Goal: Find specific page/section: Find specific page/section

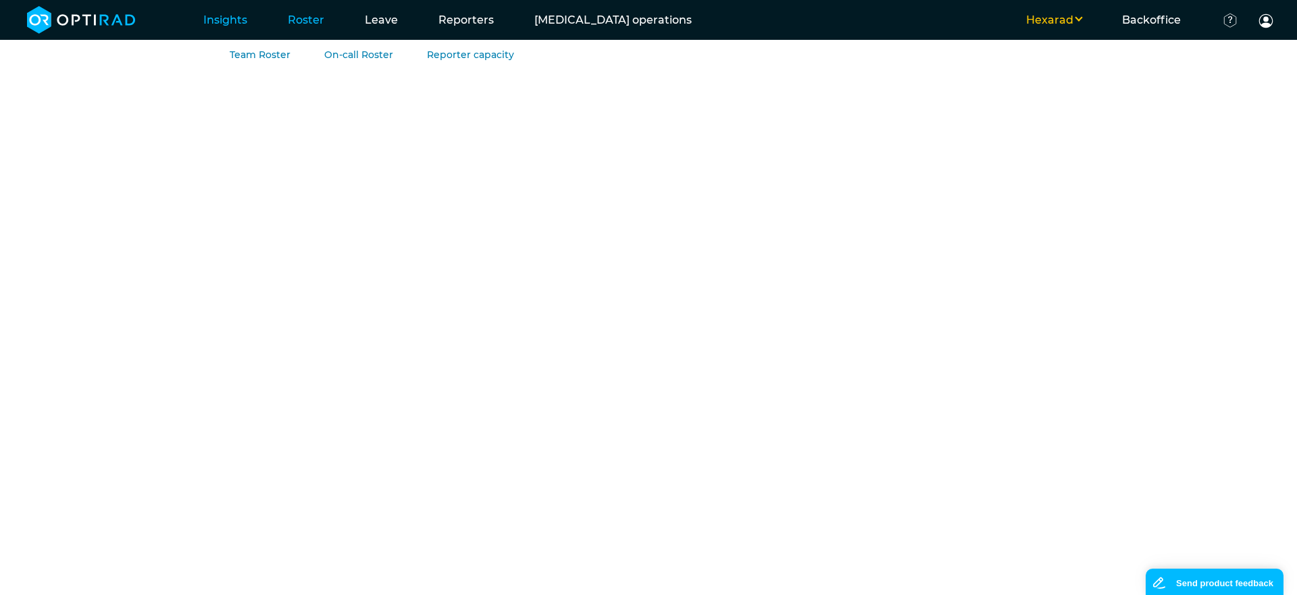
click at [295, 25] on link "Roster" at bounding box center [306, 19] width 77 height 53
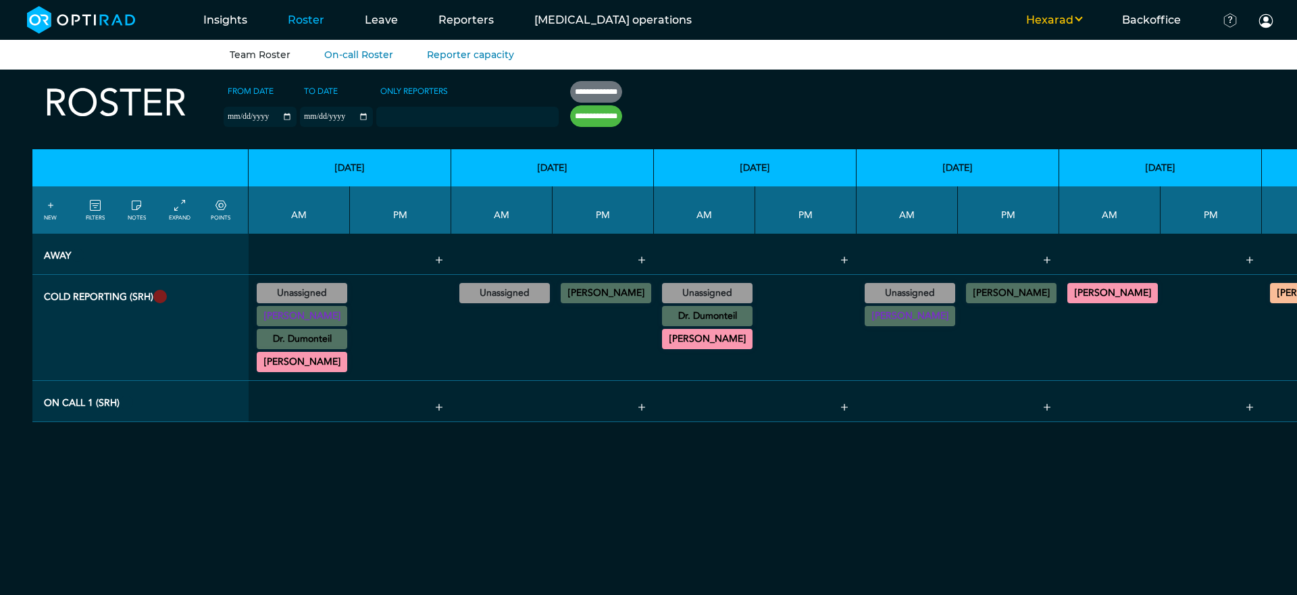
click at [1062, 22] on button "Hexarad" at bounding box center [1054, 20] width 96 height 16
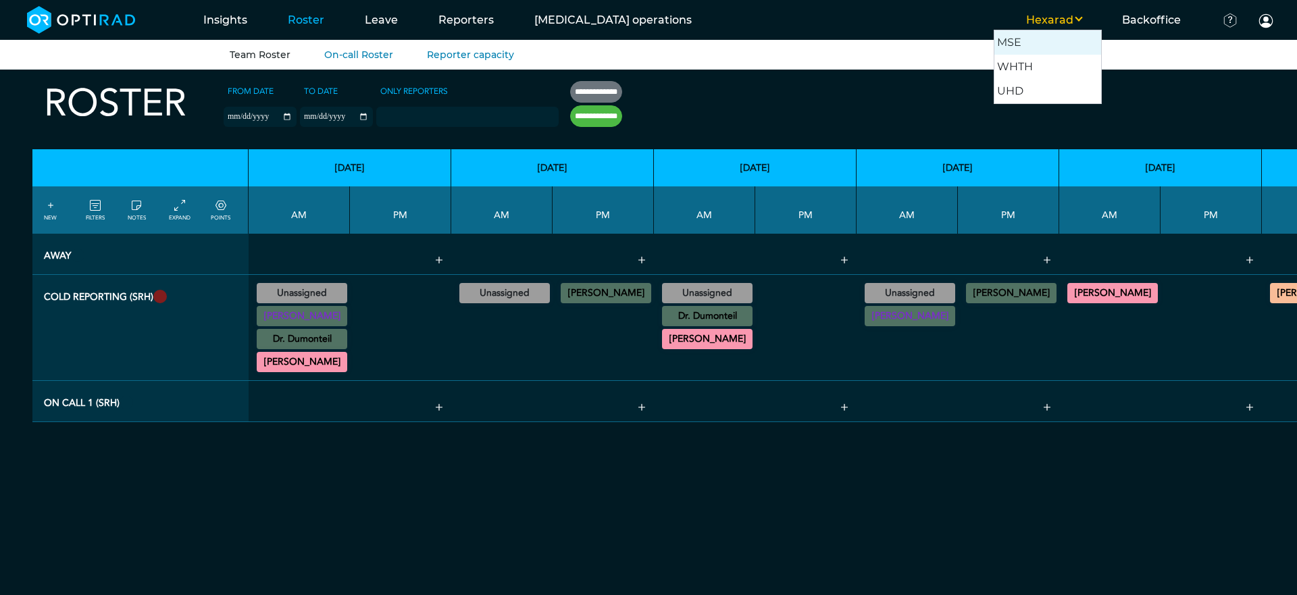
click at [1038, 46] on button "MSE" at bounding box center [1048, 42] width 107 height 24
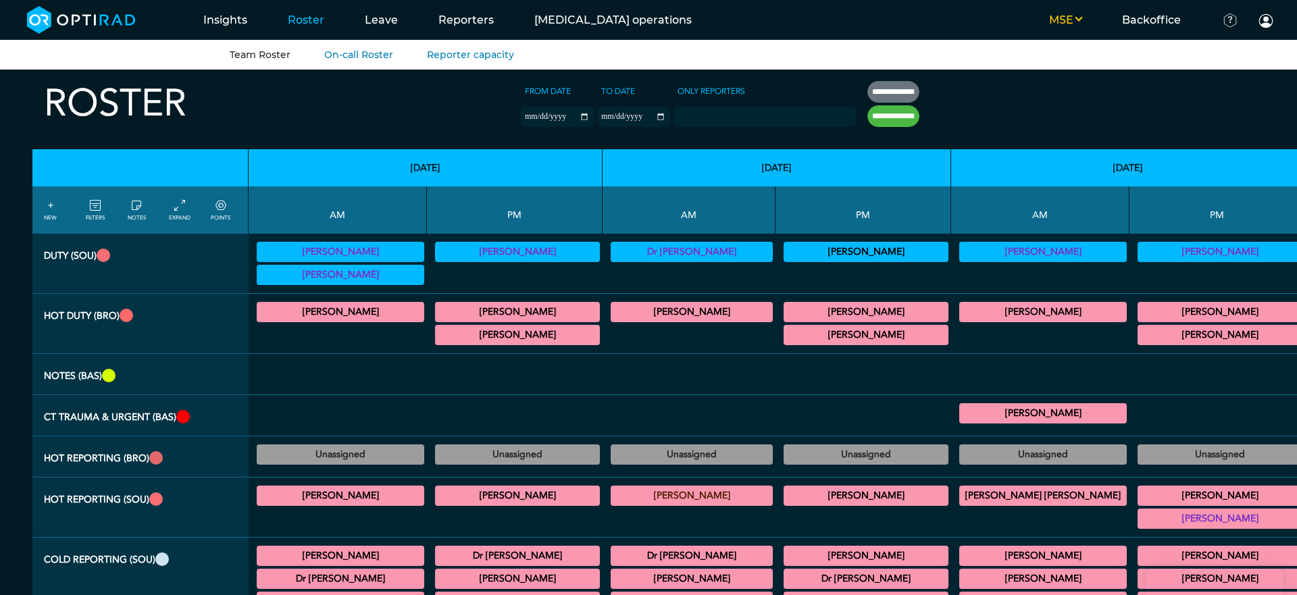
click at [97, 222] on link "FILTERS" at bounding box center [95, 210] width 19 height 24
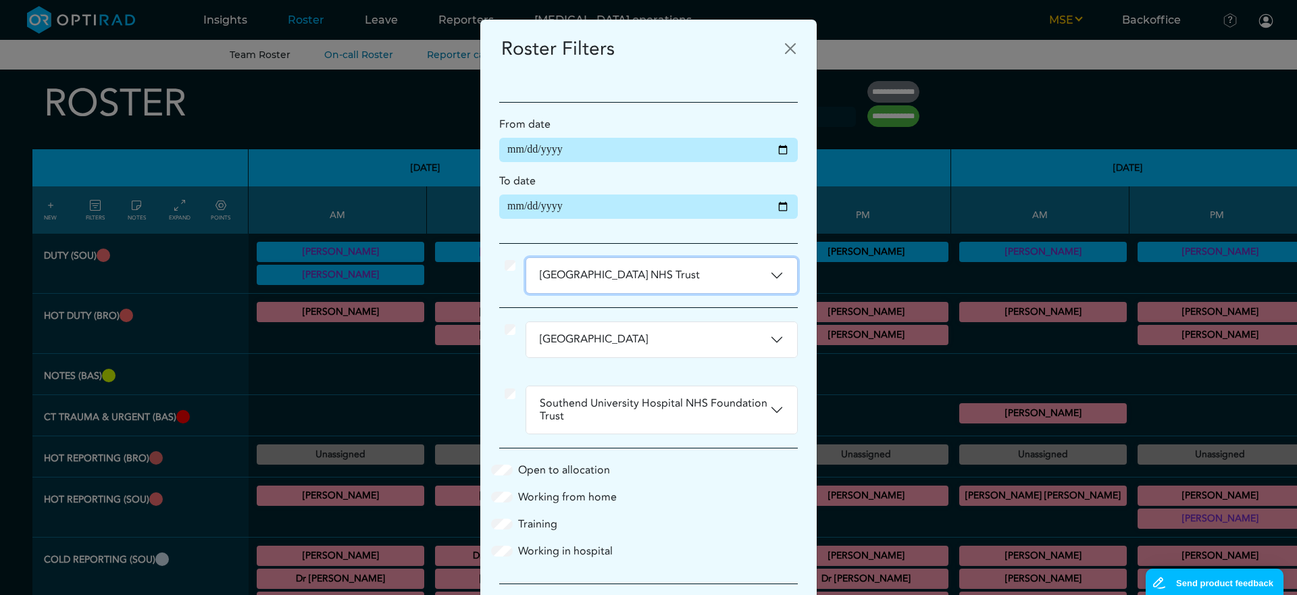
click at [636, 268] on button "[GEOGRAPHIC_DATA] NHS Trust" at bounding box center [661, 275] width 271 height 35
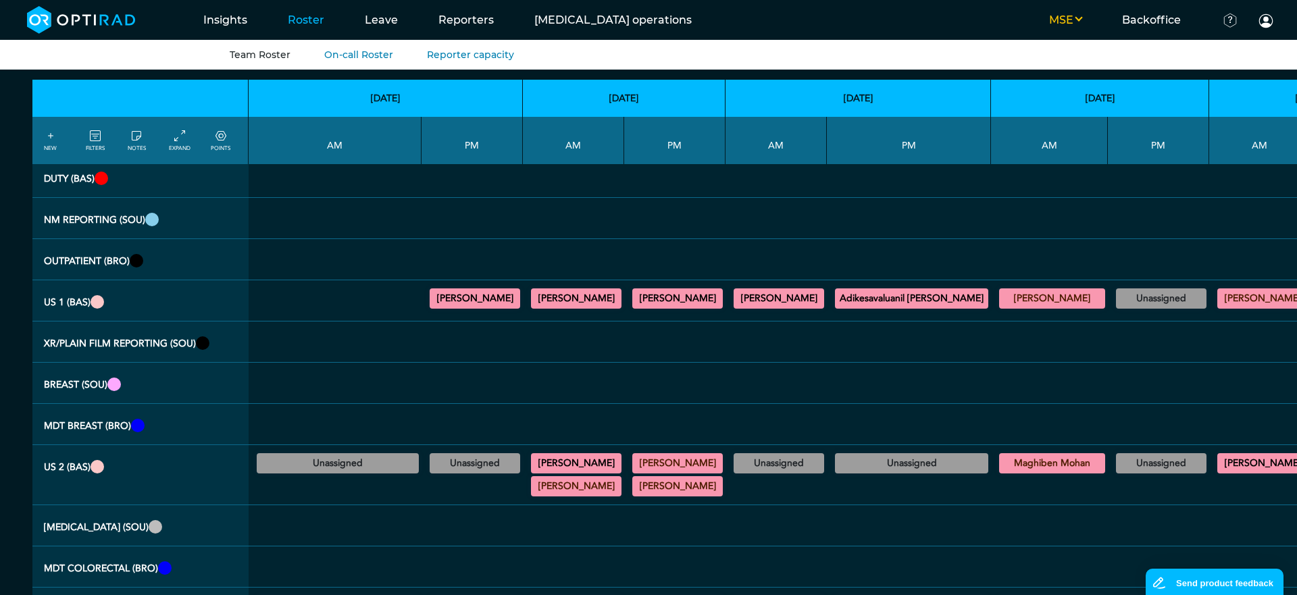
scroll to position [1694, 0]
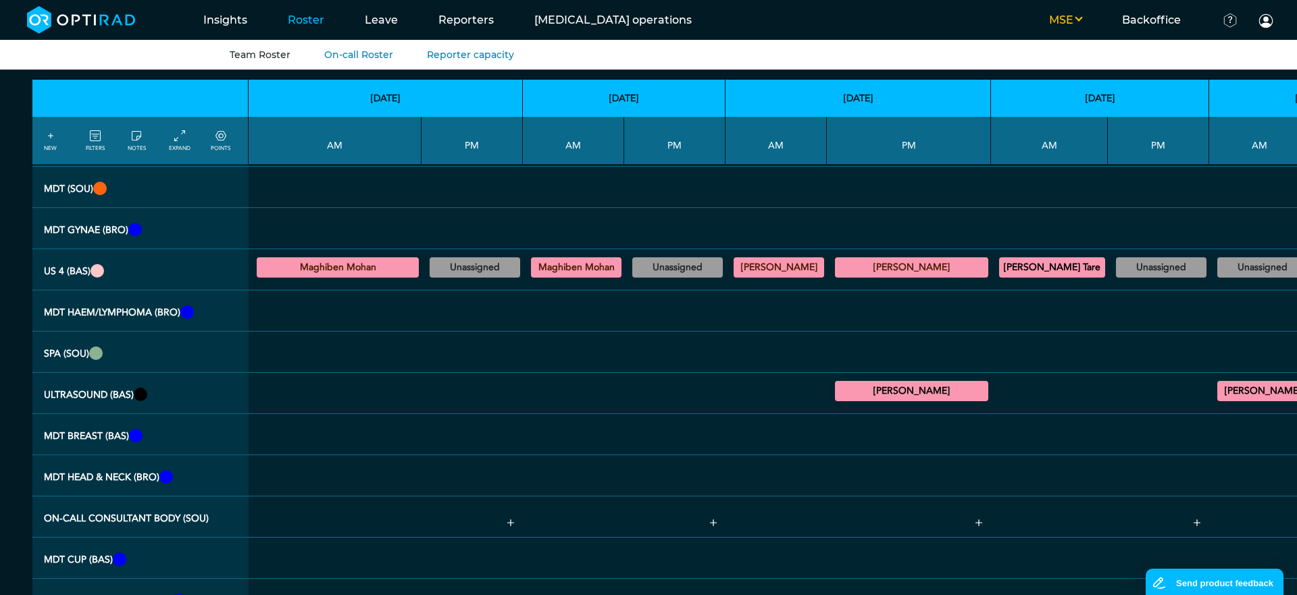
click at [103, 147] on link "FILTERS" at bounding box center [95, 140] width 19 height 24
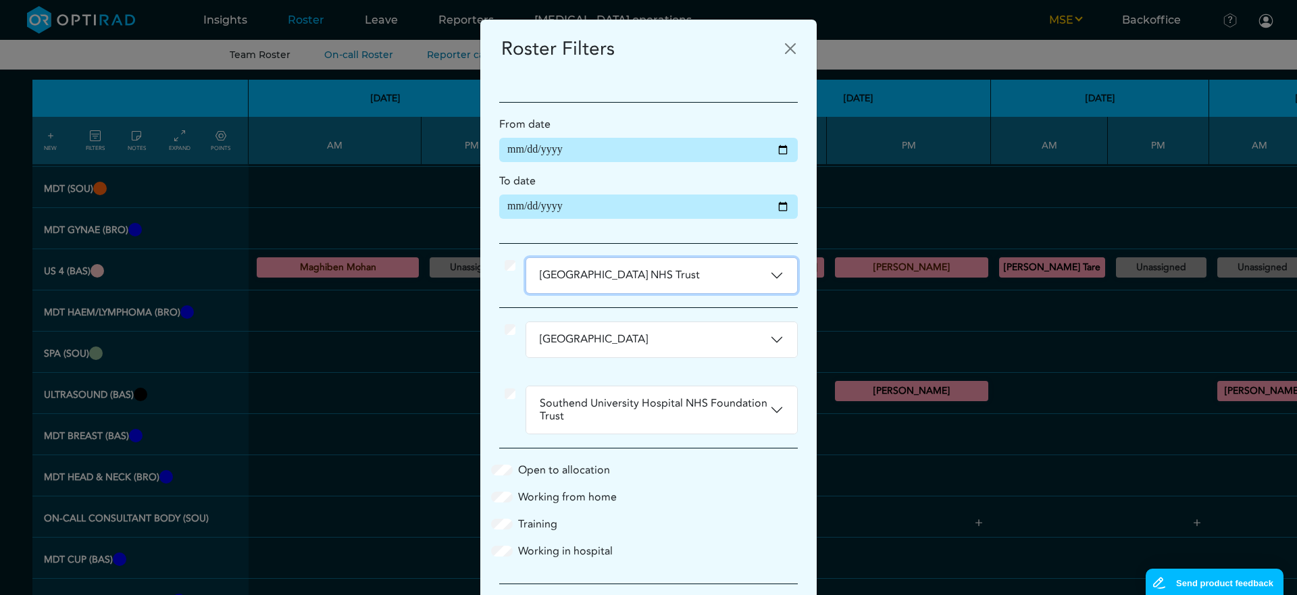
click at [607, 274] on button "[GEOGRAPHIC_DATA] NHS Trust" at bounding box center [661, 275] width 271 height 35
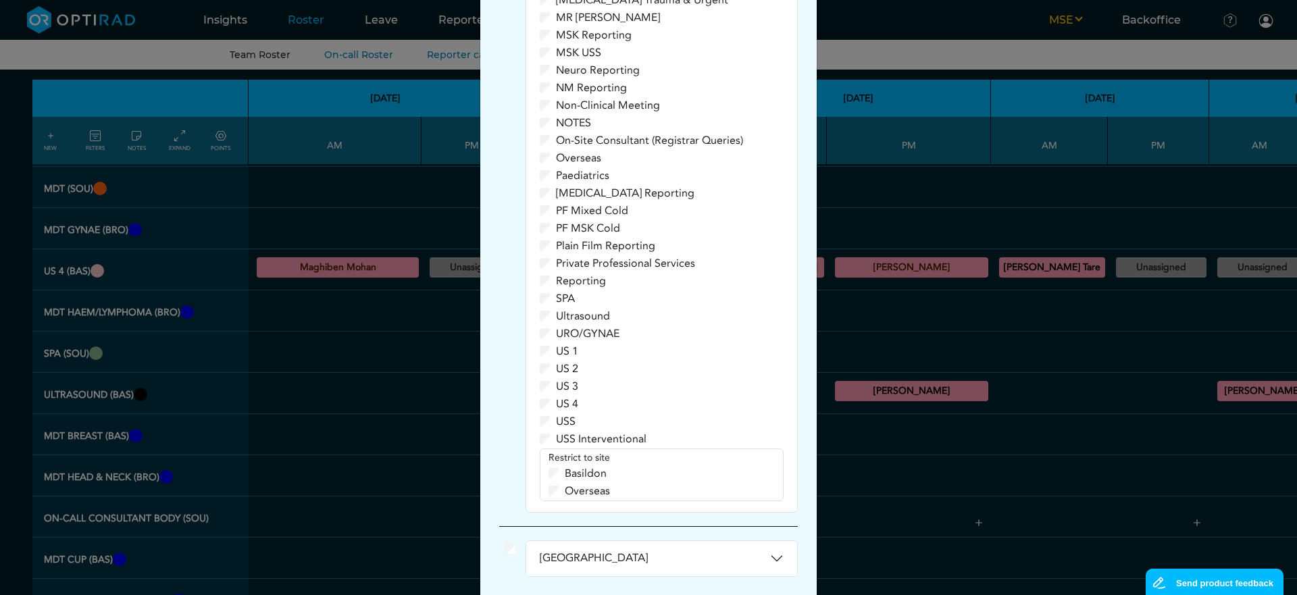
scroll to position [1427, 0]
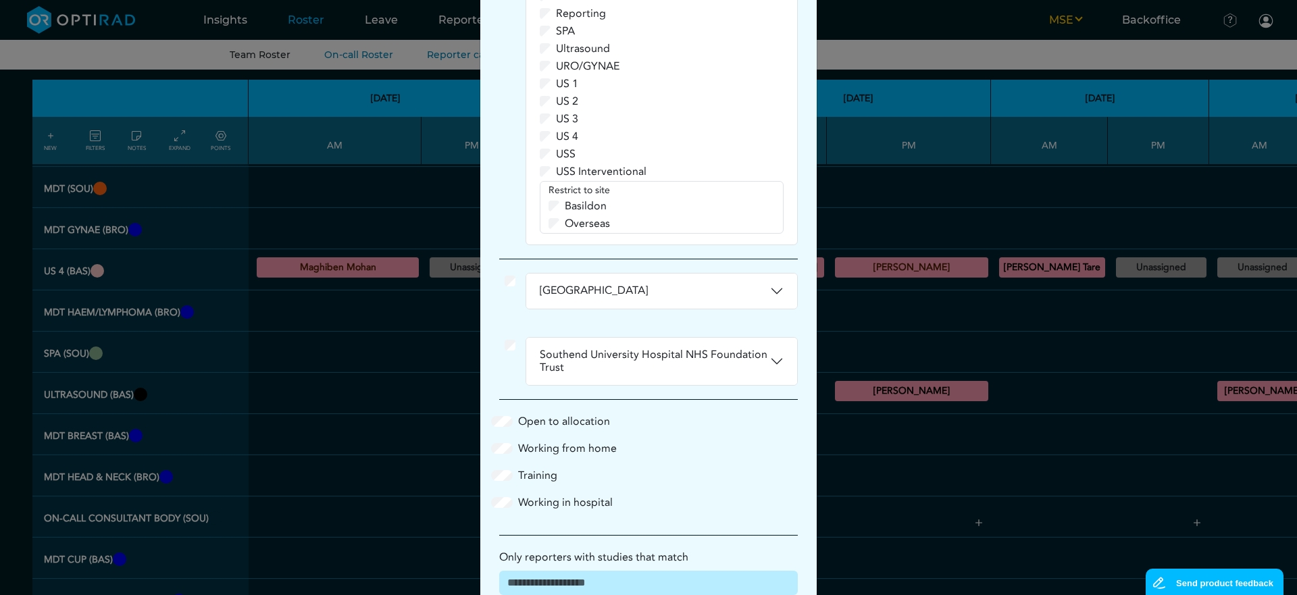
click at [583, 224] on label "Overseas" at bounding box center [587, 224] width 45 height 16
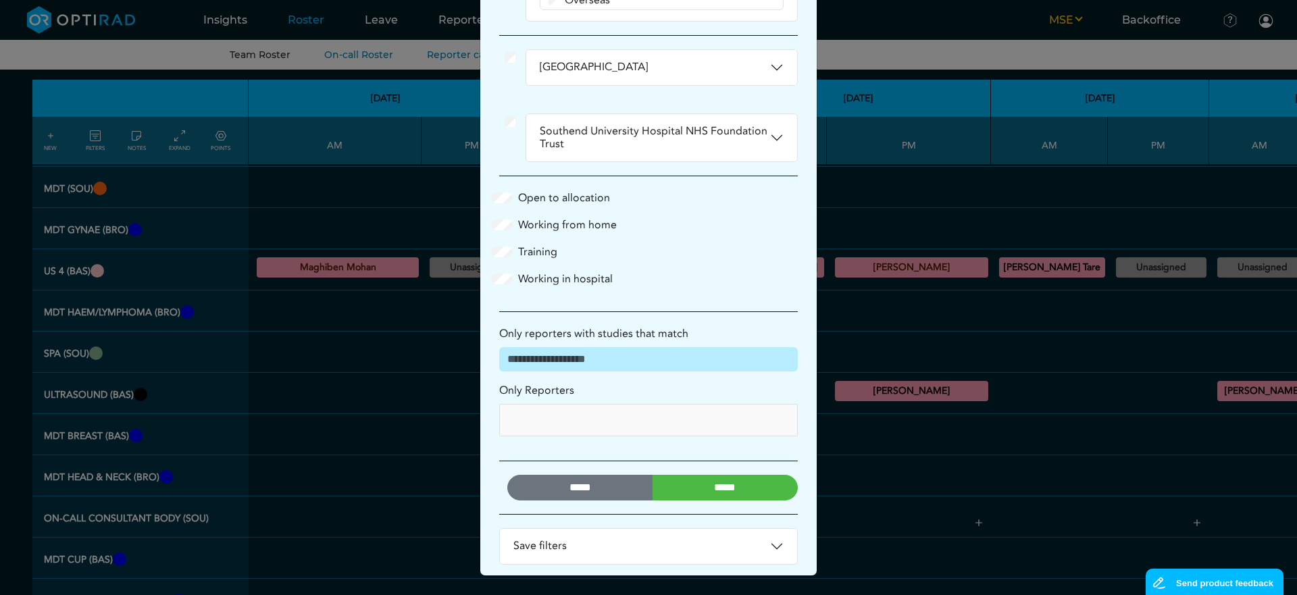
click at [699, 480] on input "*****" at bounding box center [726, 488] width 146 height 26
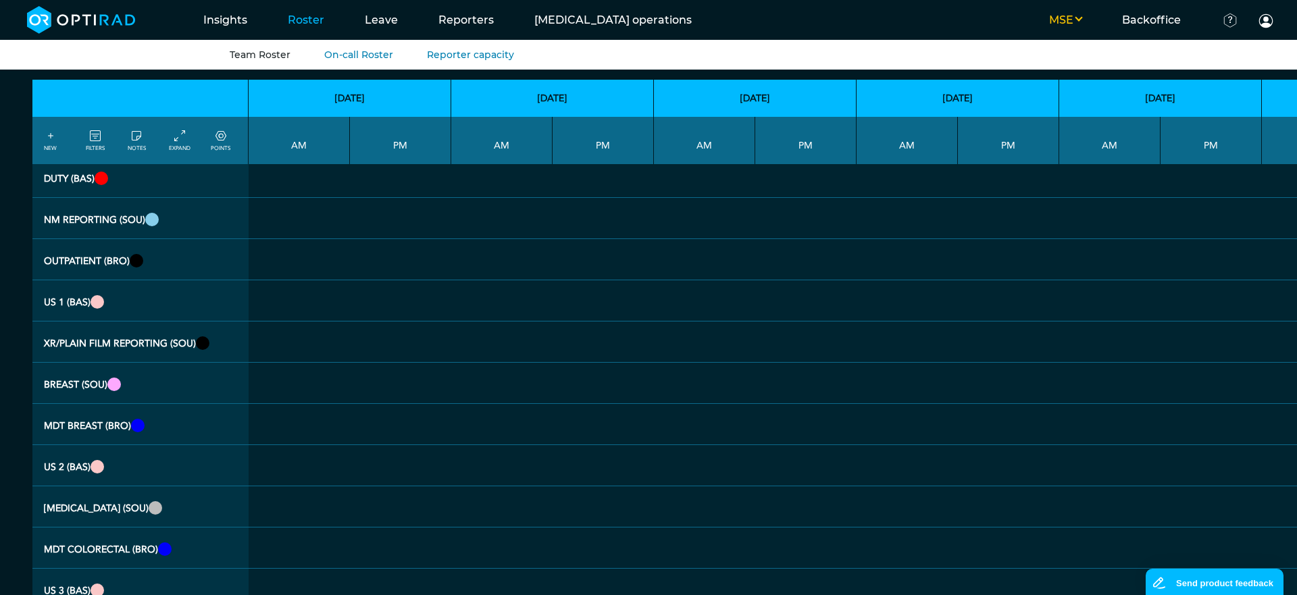
scroll to position [847, 0]
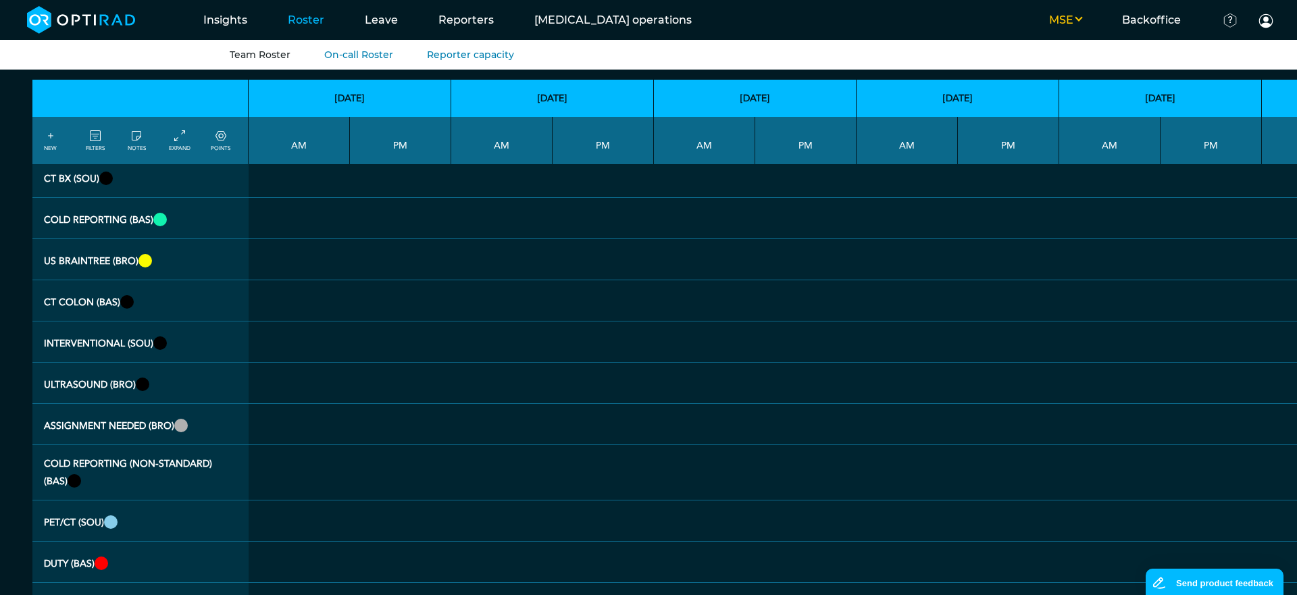
click at [89, 150] on link "FILTERS" at bounding box center [95, 140] width 19 height 24
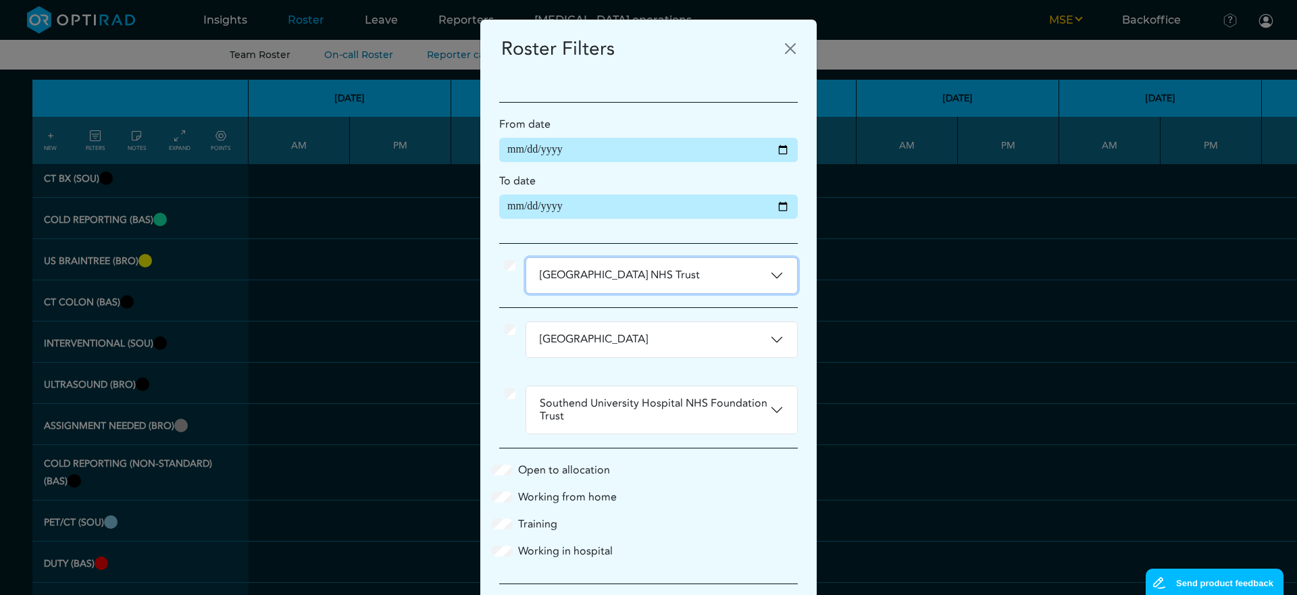
click at [622, 288] on button "[GEOGRAPHIC_DATA] NHS Trust" at bounding box center [661, 275] width 271 height 35
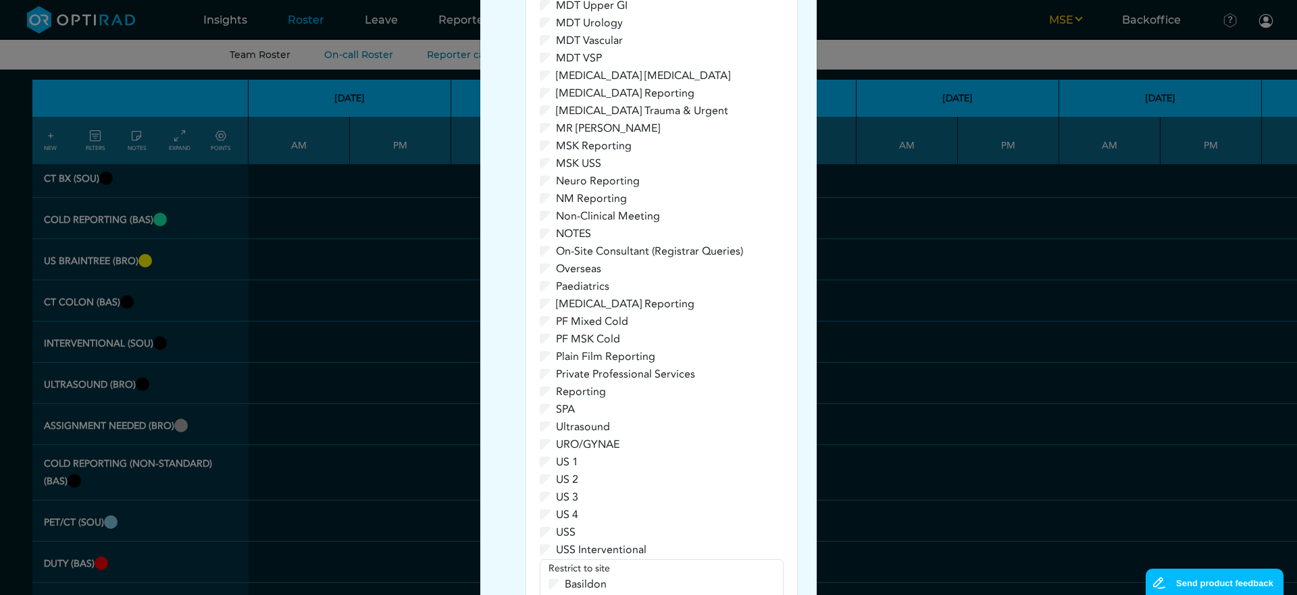
scroll to position [1249, 0]
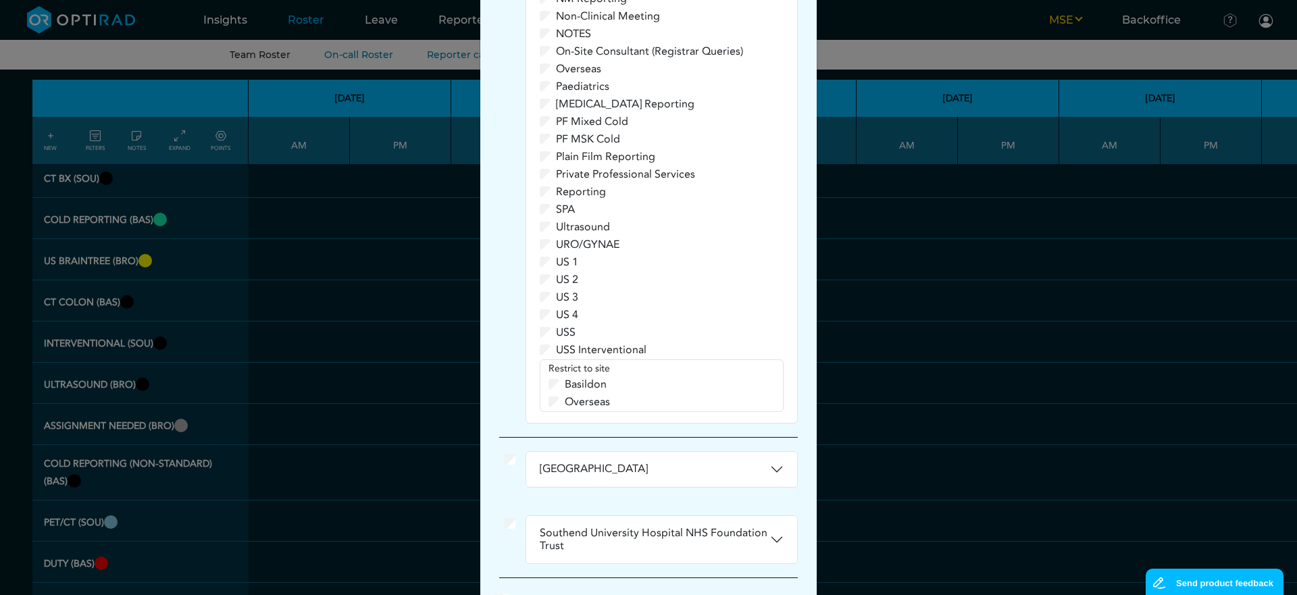
click at [571, 387] on label "Basildon" at bounding box center [586, 384] width 42 height 16
click at [572, 405] on label "Overseas" at bounding box center [587, 402] width 45 height 16
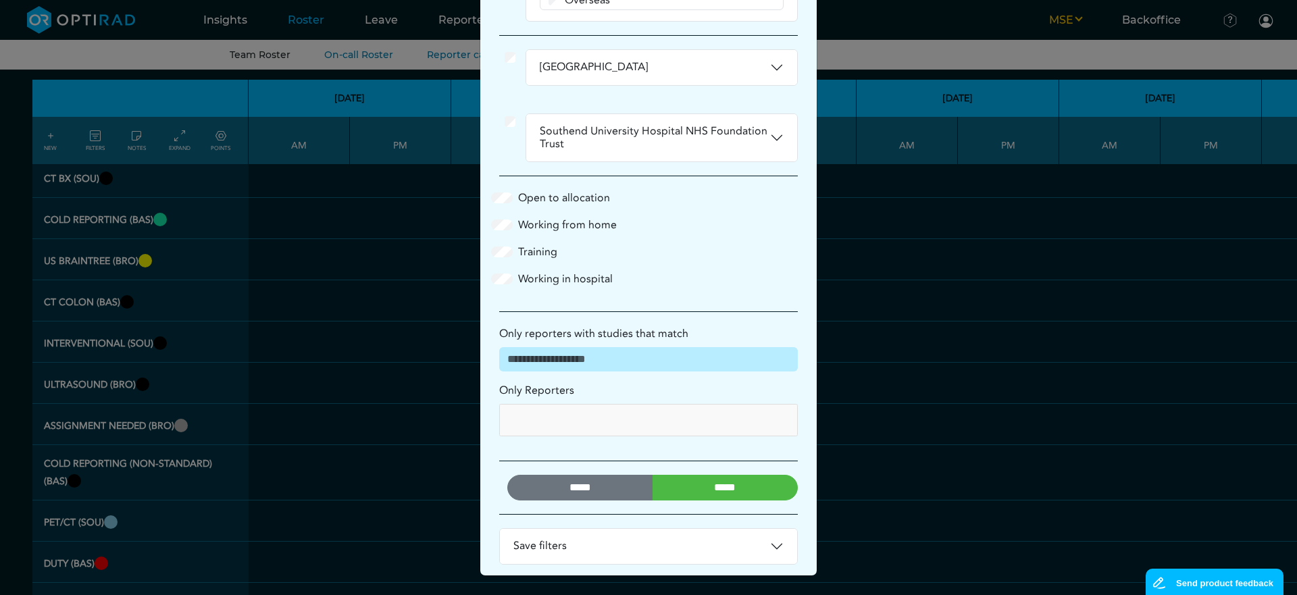
click at [705, 493] on input "*****" at bounding box center [726, 488] width 146 height 26
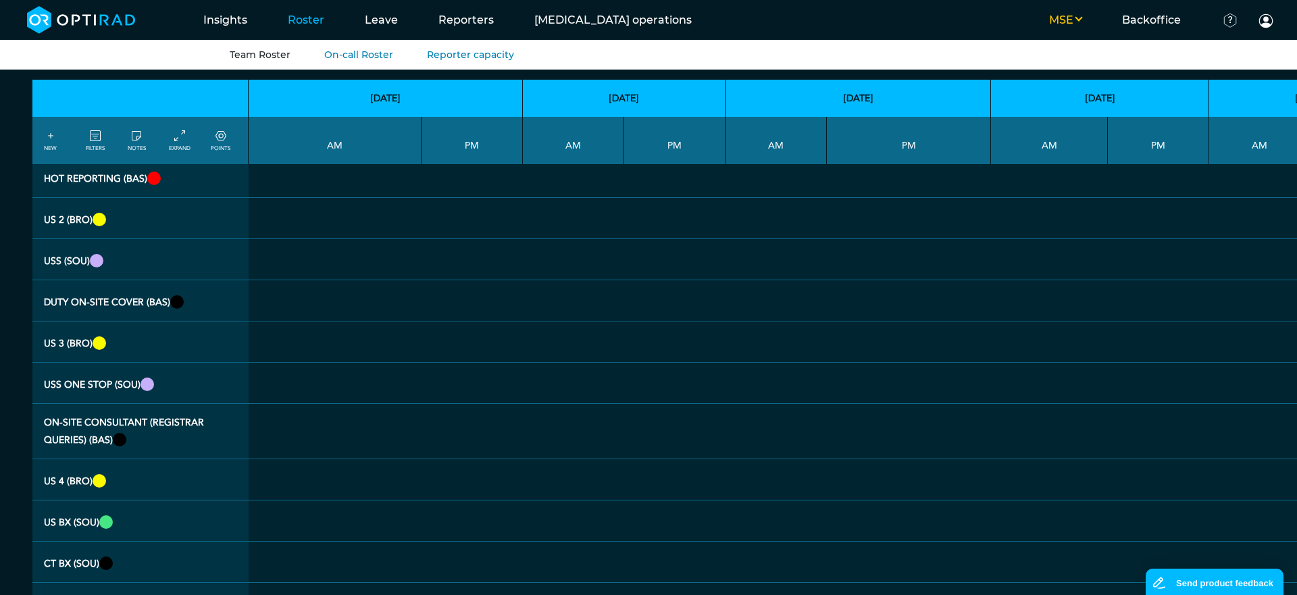
scroll to position [0, 0]
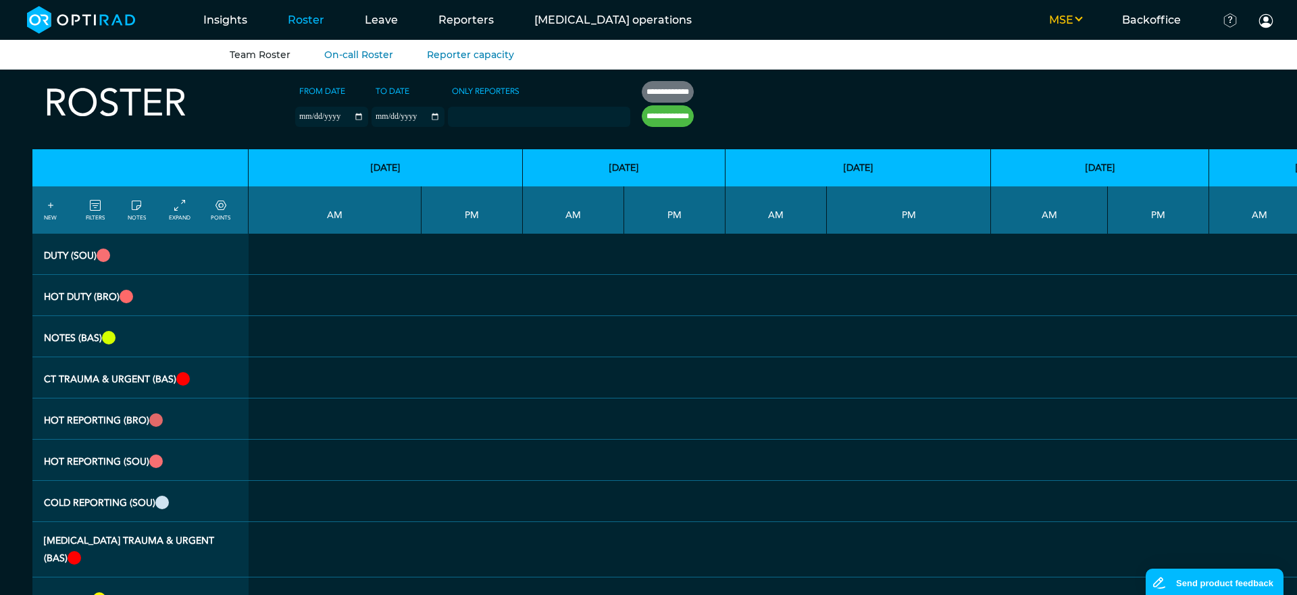
click at [94, 221] on link "FILTERS" at bounding box center [95, 210] width 19 height 24
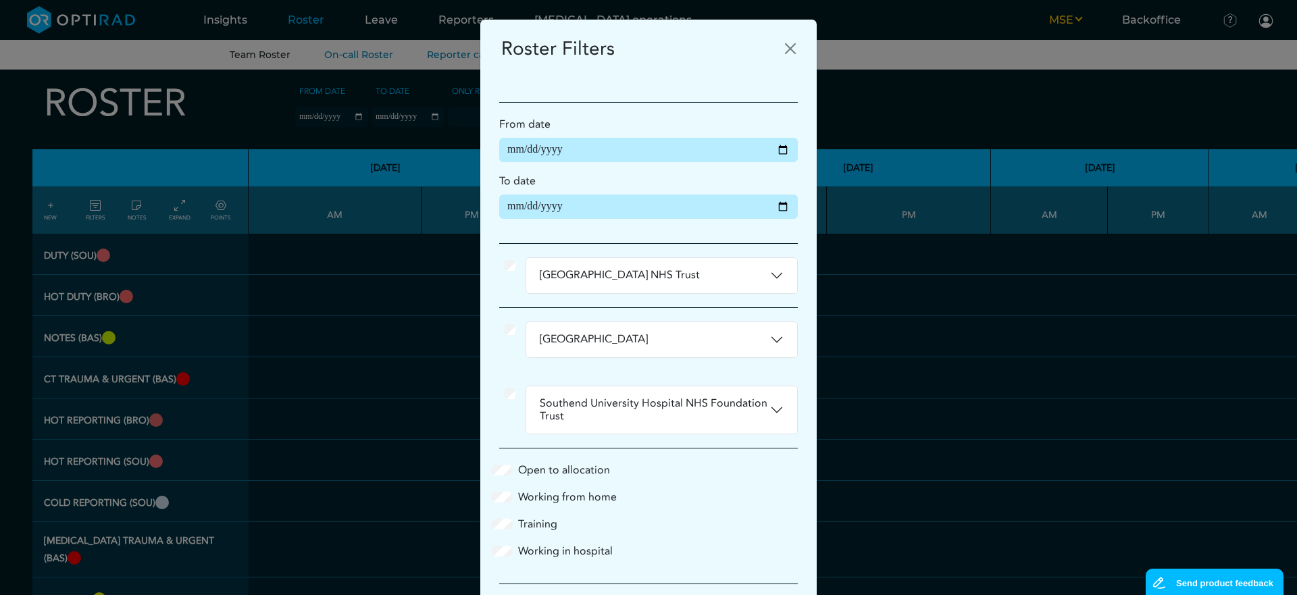
scroll to position [272, 0]
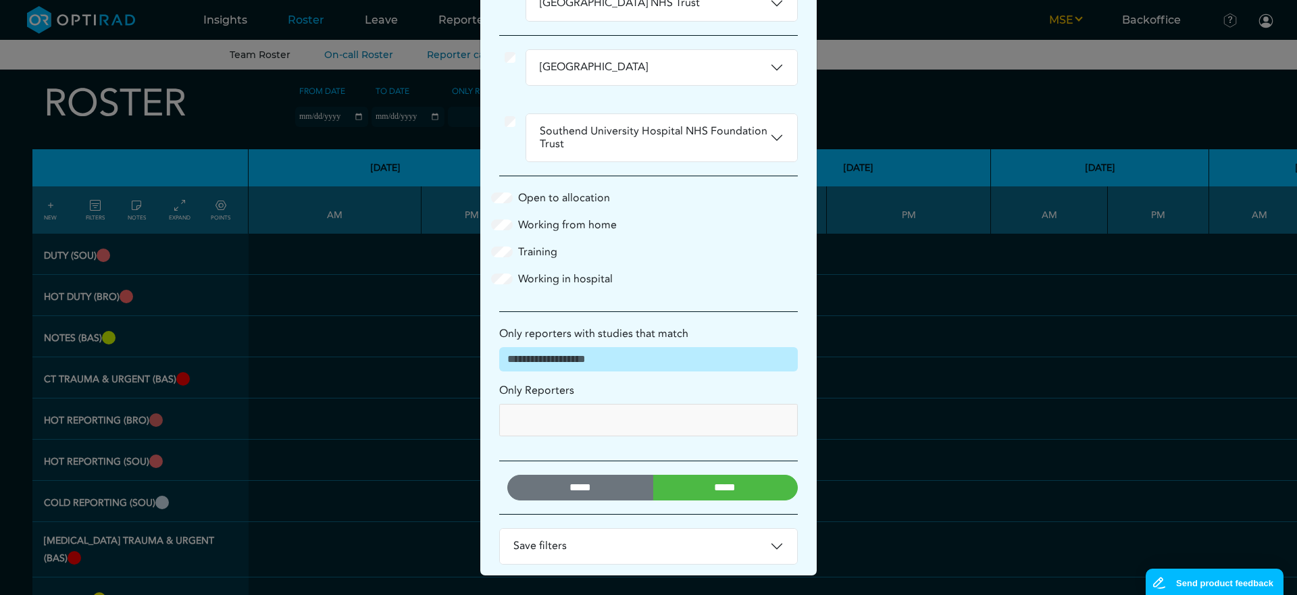
click at [619, 489] on input "*****" at bounding box center [580, 488] width 146 height 26
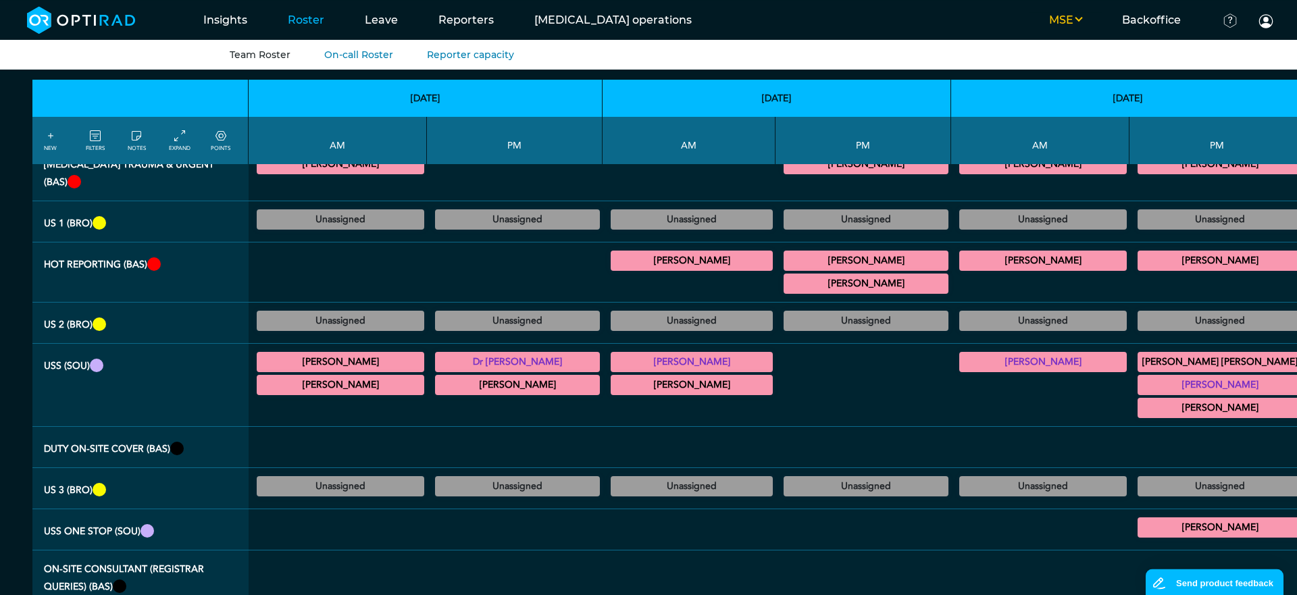
scroll to position [0, 0]
